Goal: Transaction & Acquisition: Download file/media

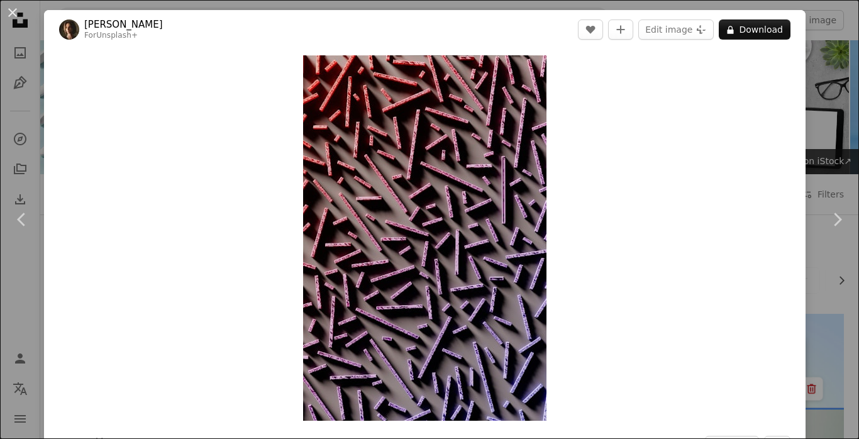
scroll to position [1082, 0]
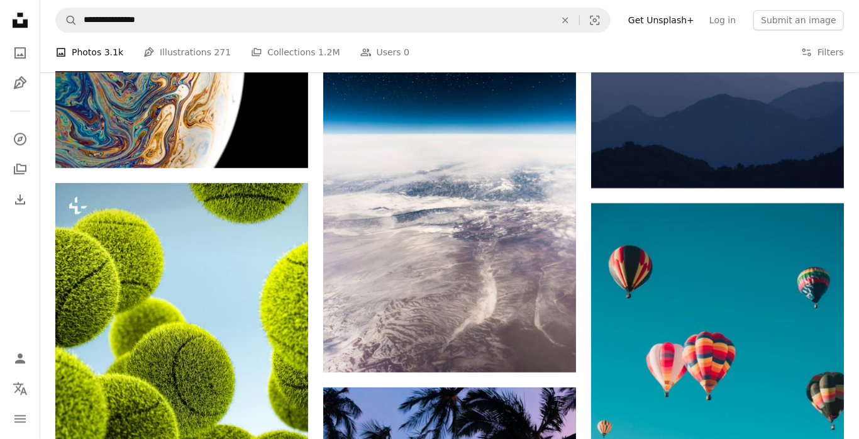
scroll to position [1645, 0]
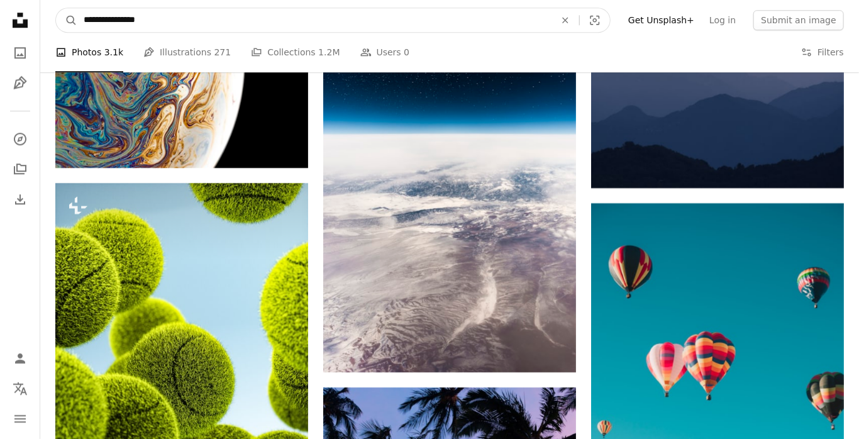
click at [458, 18] on input "**********" at bounding box center [314, 20] width 474 height 24
type input "**********"
click at [56, 8] on button "A magnifying glass" at bounding box center [66, 20] width 21 height 24
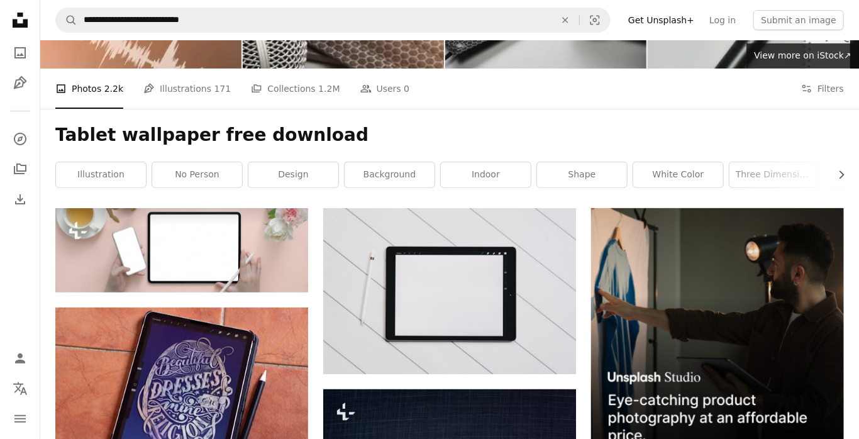
scroll to position [106, 0]
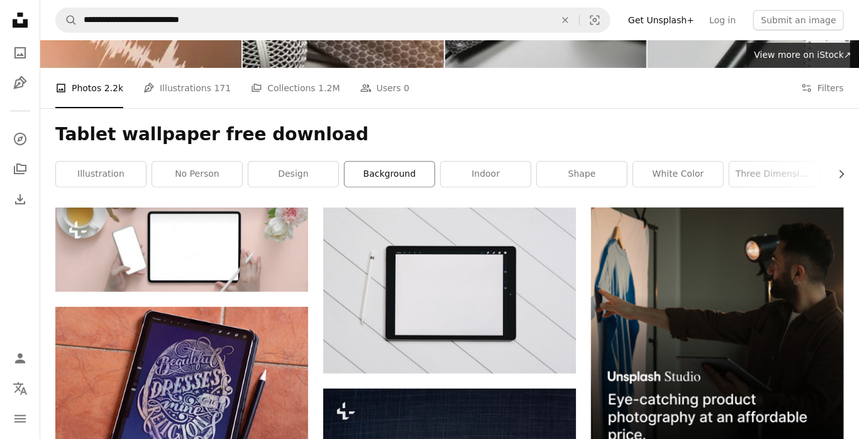
click at [398, 174] on link "background" at bounding box center [390, 174] width 90 height 25
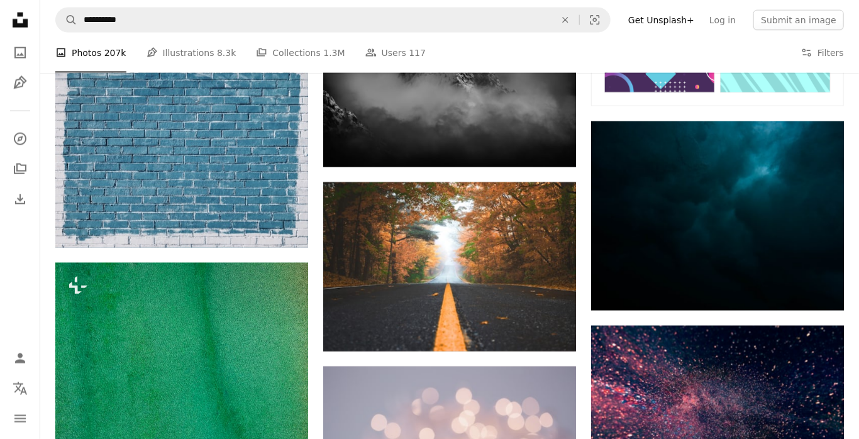
scroll to position [836, 0]
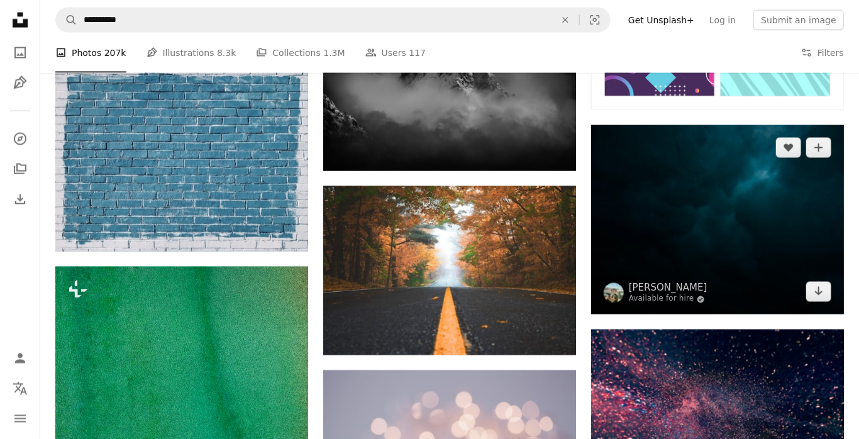
click at [768, 241] on img at bounding box center [717, 220] width 253 height 190
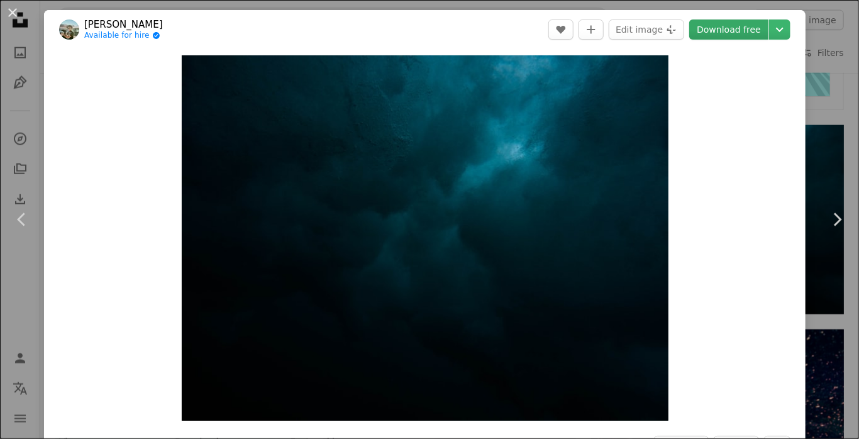
click at [751, 30] on link "Download free" at bounding box center [728, 29] width 79 height 20
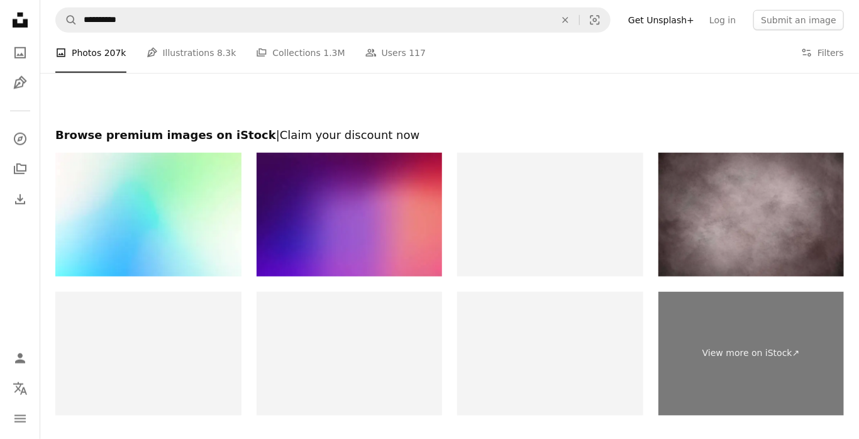
scroll to position [2698, 0]
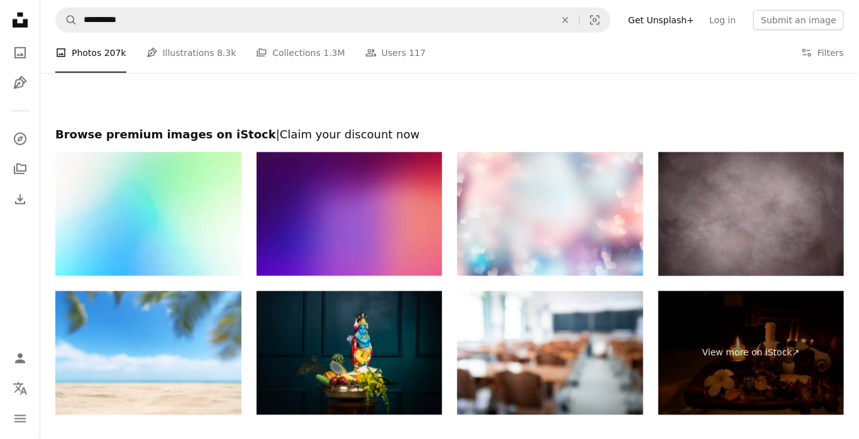
click at [762, 208] on img at bounding box center [751, 214] width 186 height 124
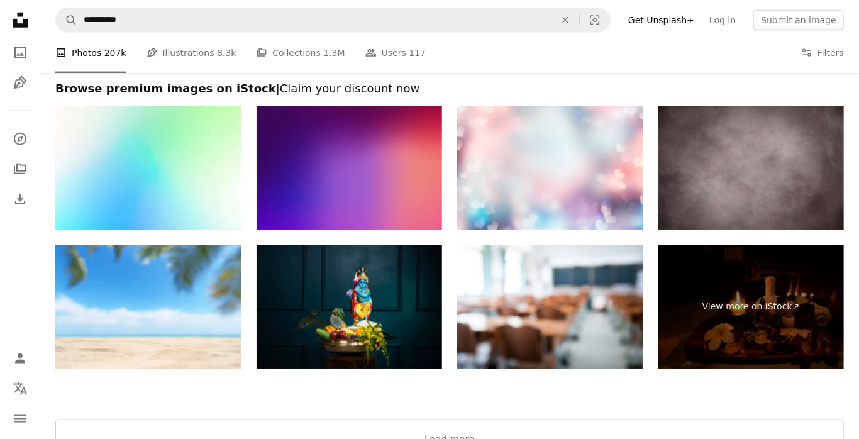
scroll to position [2857, 0]
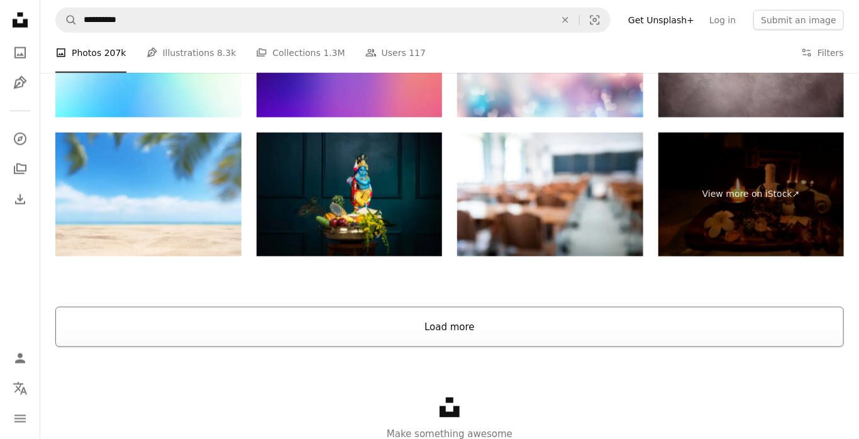
click at [722, 331] on button "Load more" at bounding box center [449, 327] width 789 height 40
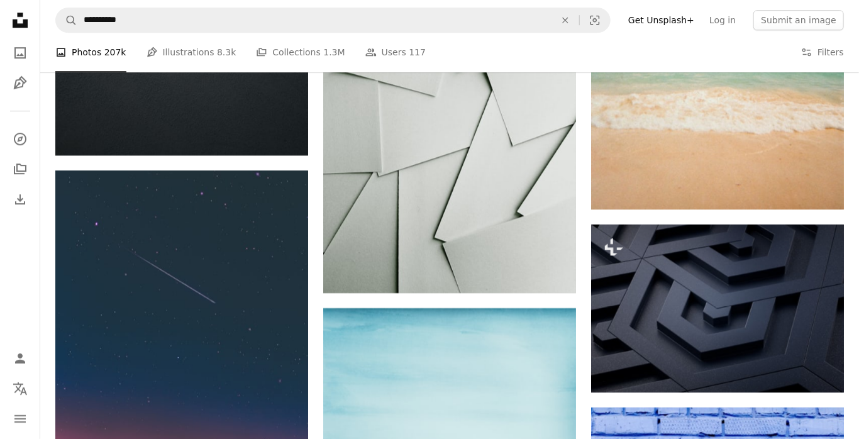
scroll to position [3930, 0]
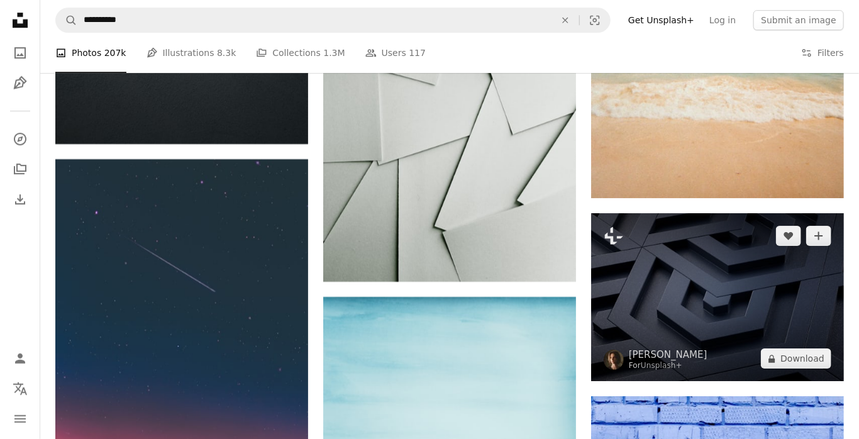
click at [767, 275] on img at bounding box center [717, 297] width 253 height 169
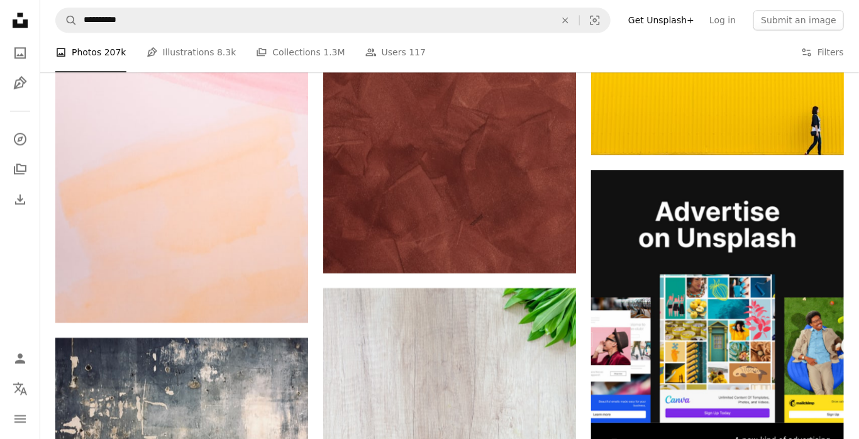
scroll to position [5737, 0]
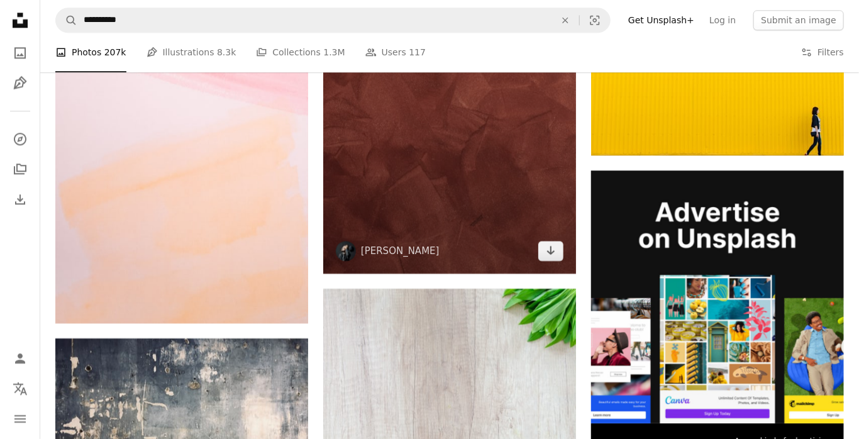
click at [474, 169] on img at bounding box center [449, 83] width 253 height 379
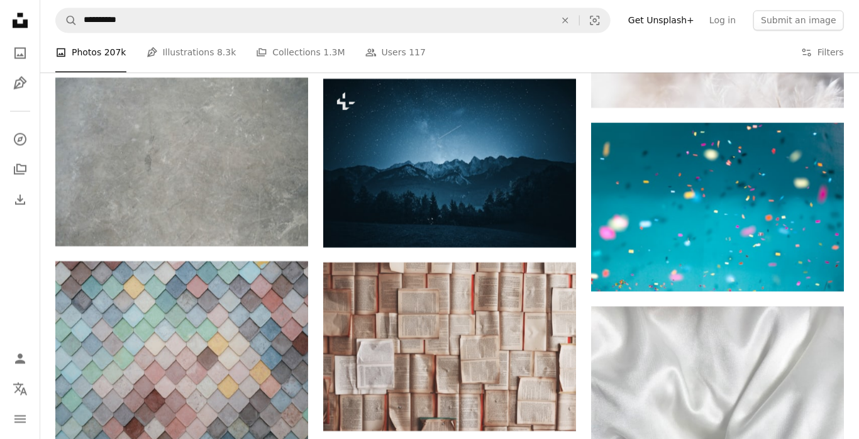
scroll to position [7638, 0]
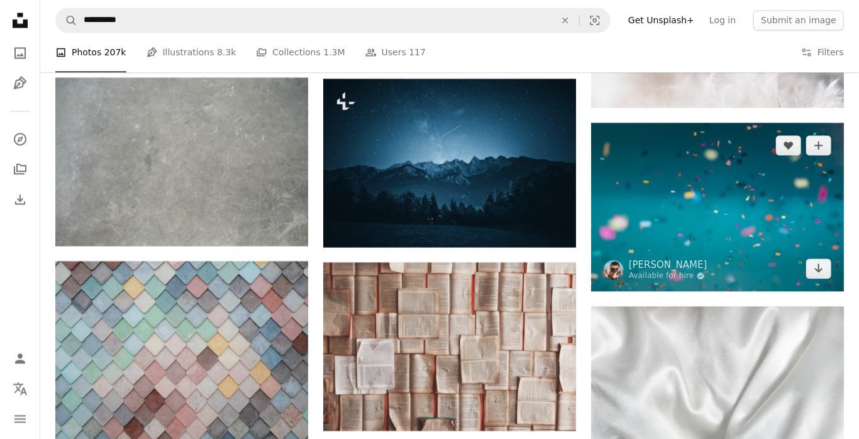
click at [811, 238] on img at bounding box center [717, 207] width 253 height 169
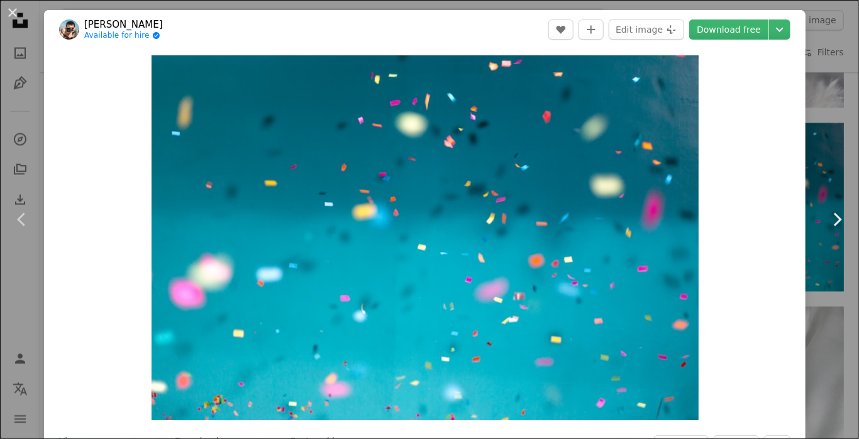
click at [817, 267] on link "Chevron right" at bounding box center [837, 219] width 44 height 121
click at [758, 30] on link "Download free" at bounding box center [728, 29] width 79 height 20
